Goal: Check status

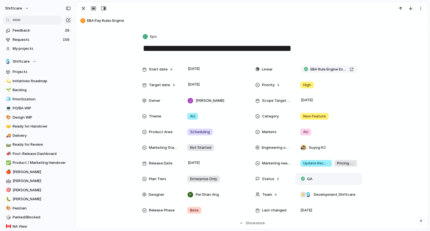
scroll to position [224, 0]
